Goal: Task Accomplishment & Management: Manage account settings

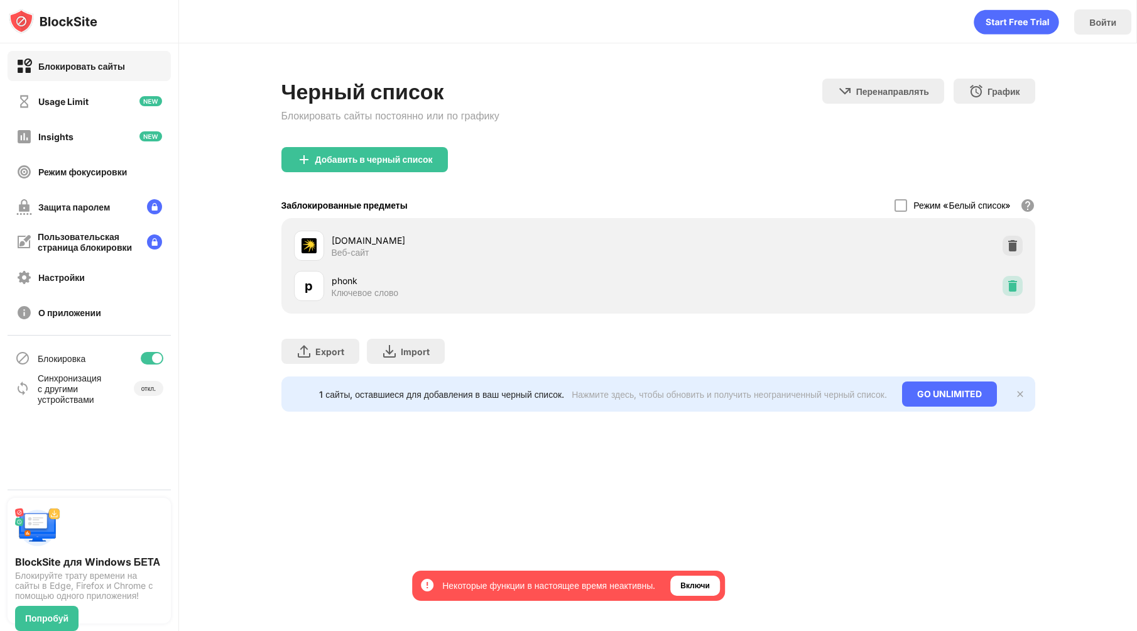
click at [1014, 278] on div at bounding box center [1012, 286] width 20 height 20
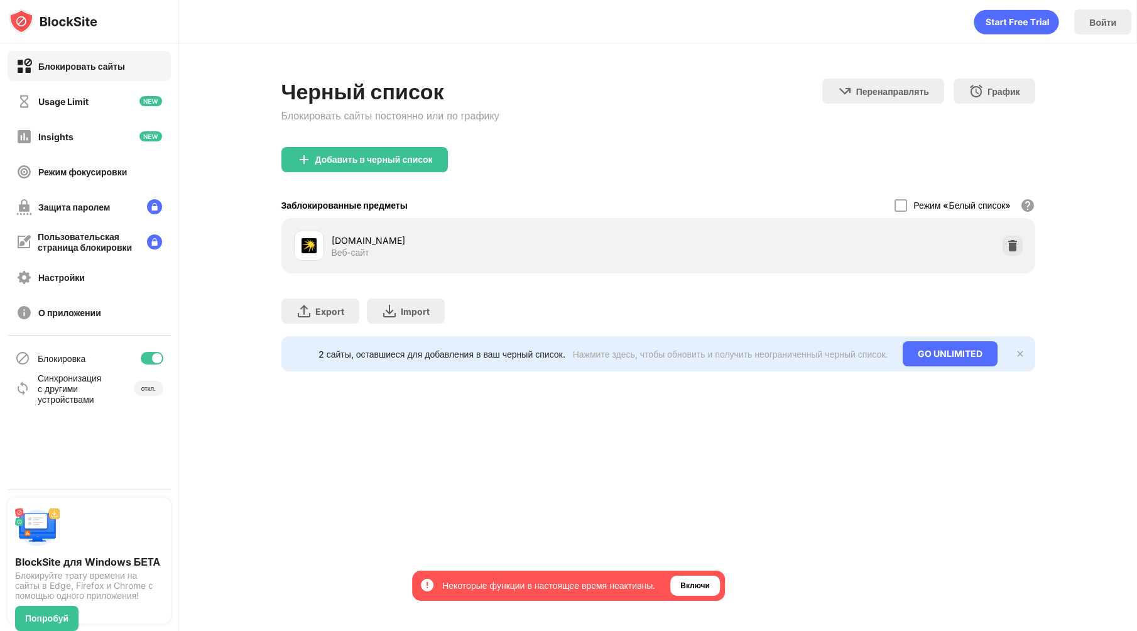
click at [324, 433] on div "Войти Черный список Блокировать сайты постоянно или по графику Перенаправлять Н…" at bounding box center [658, 315] width 958 height 631
click at [740, 449] on div "Войти Черный список Блокировать сайты постоянно или по графику Перенаправлять Н…" at bounding box center [658, 315] width 958 height 631
click at [591, 72] on div "Черный список Блокировать сайты постоянно или по графику Перенаправлять Нажмите…" at bounding box center [658, 224] width 958 height 363
click at [391, 163] on div "Добавить в черный список" at bounding box center [373, 160] width 117 height 10
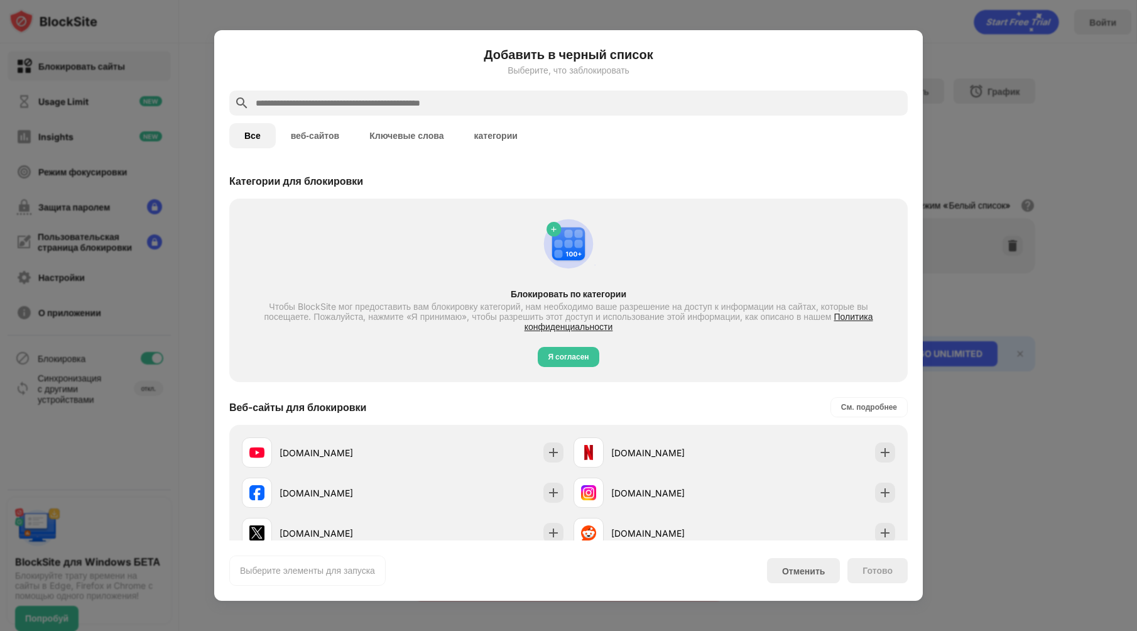
click at [500, 126] on button "категории" at bounding box center [495, 135] width 73 height 25
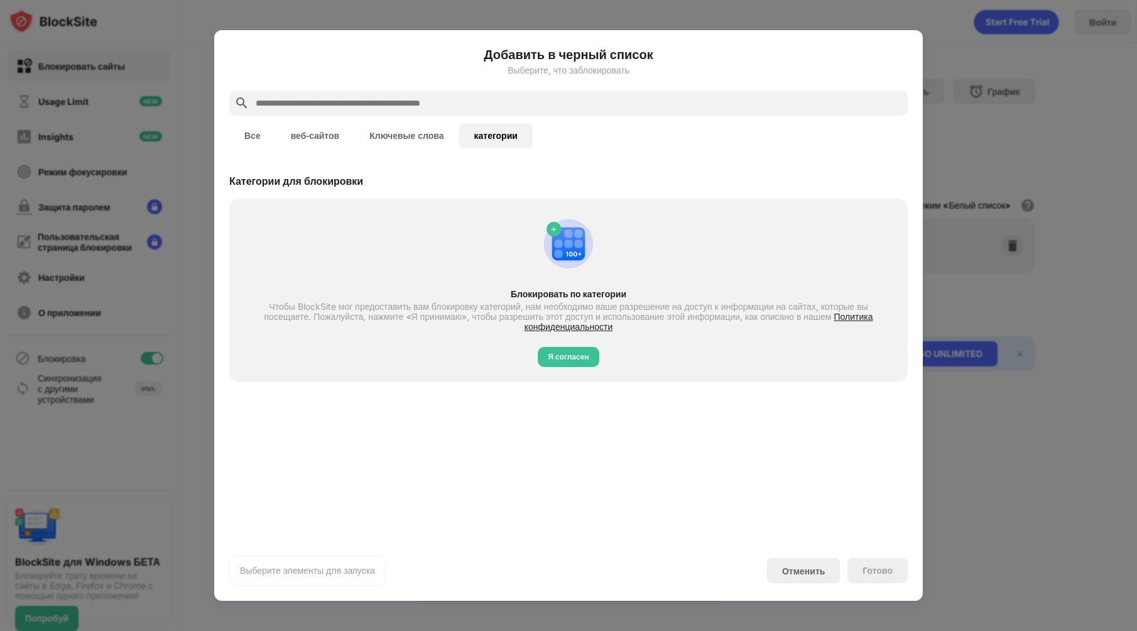
click at [408, 121] on div "Все веб-сайтов Ключевые слова категории" at bounding box center [568, 136] width 678 height 40
click at [404, 126] on button "Ключевые слова" at bounding box center [406, 135] width 104 height 25
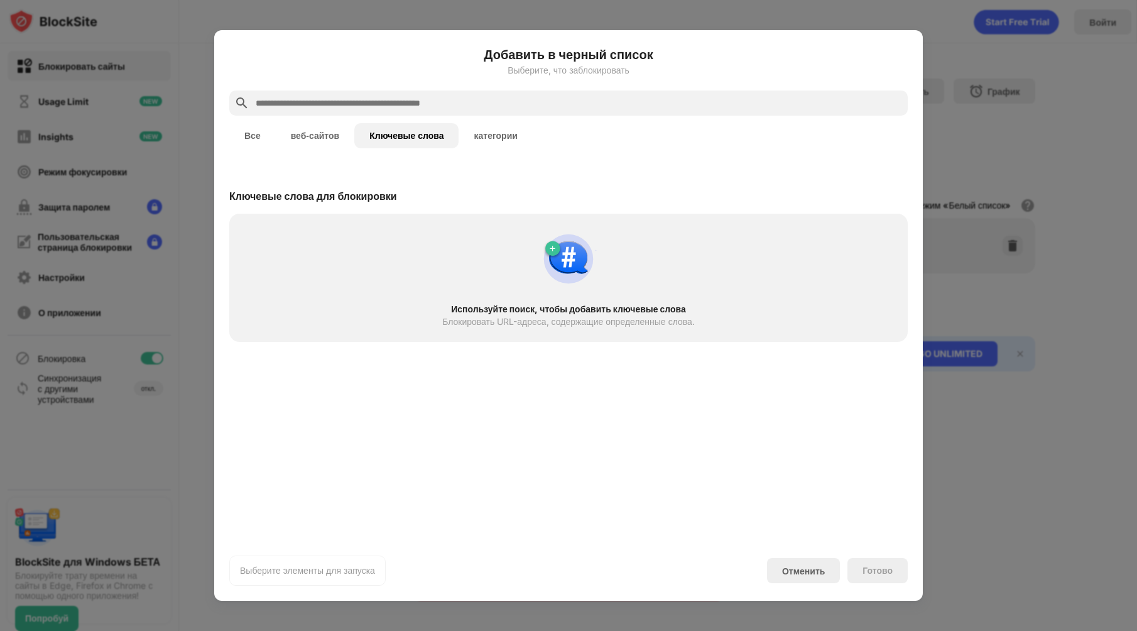
click at [408, 90] on div at bounding box center [568, 102] width 678 height 25
click at [411, 102] on input "text" at bounding box center [578, 102] width 648 height 15
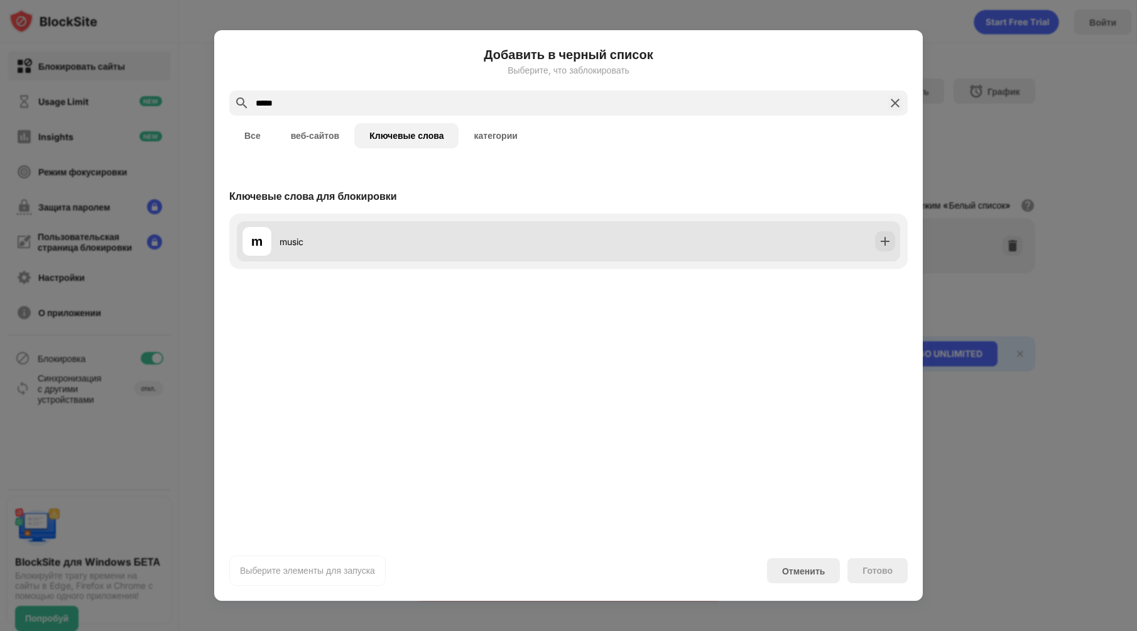
type input "*****"
click at [883, 240] on img at bounding box center [885, 241] width 13 height 13
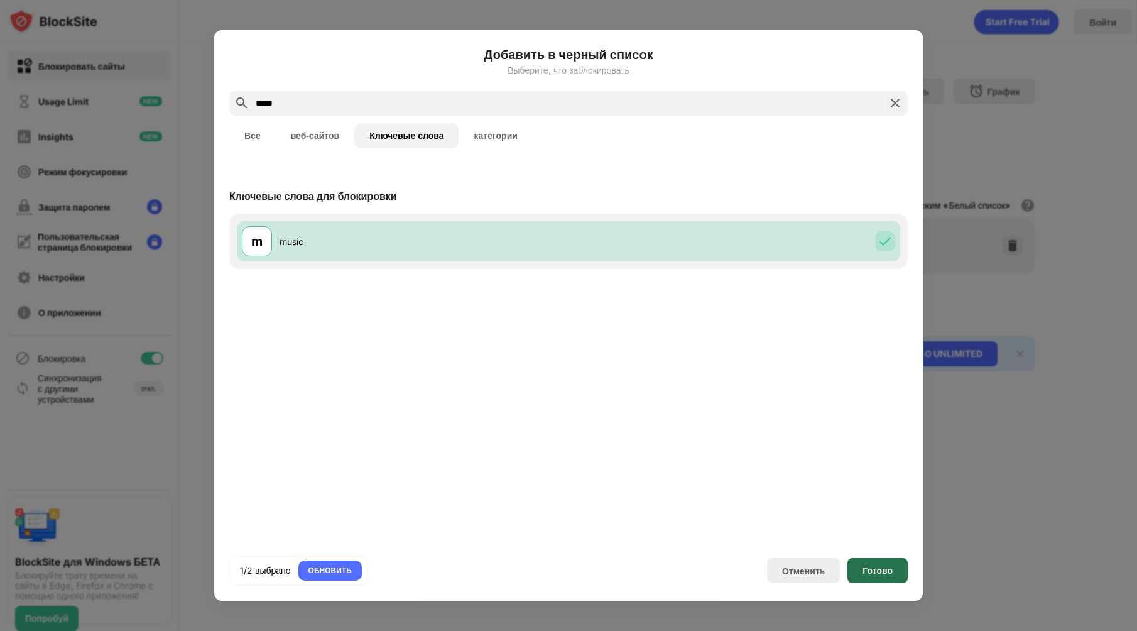
click at [882, 575] on div "Готово" at bounding box center [877, 570] width 60 height 25
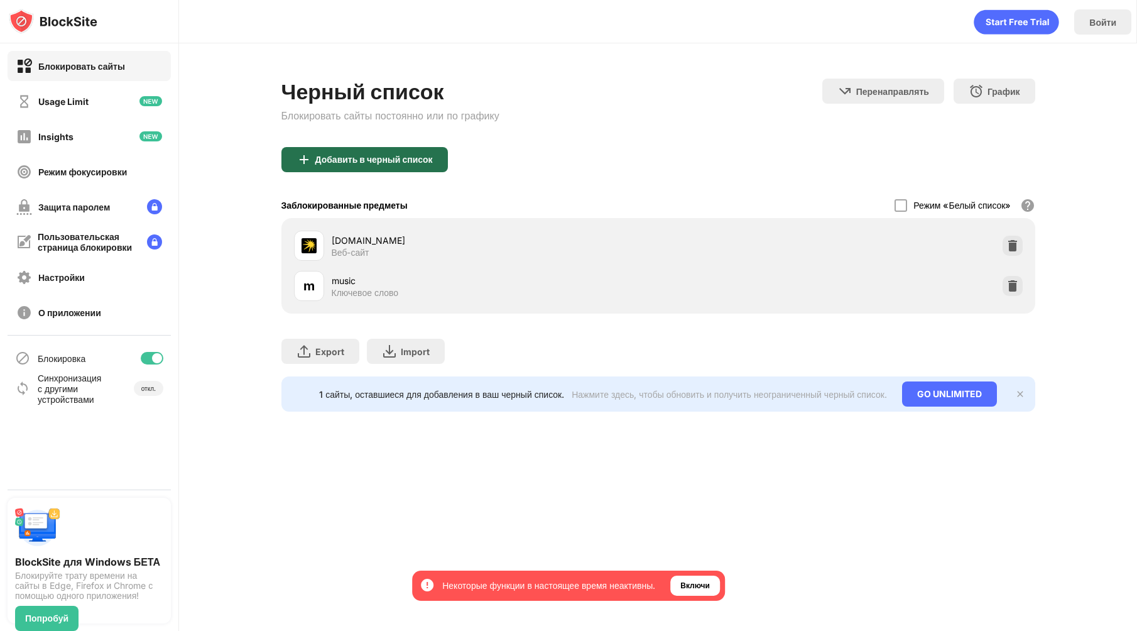
click at [412, 168] on div "Добавить в черный список" at bounding box center [364, 159] width 166 height 25
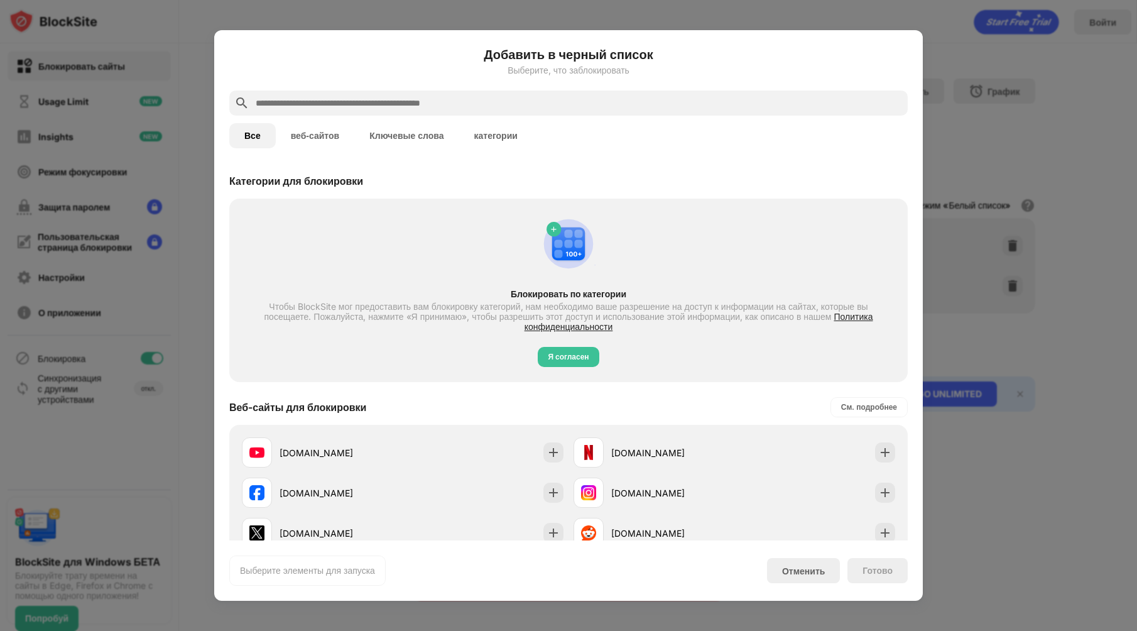
click at [425, 136] on button "Ключевые слова" at bounding box center [406, 135] width 104 height 25
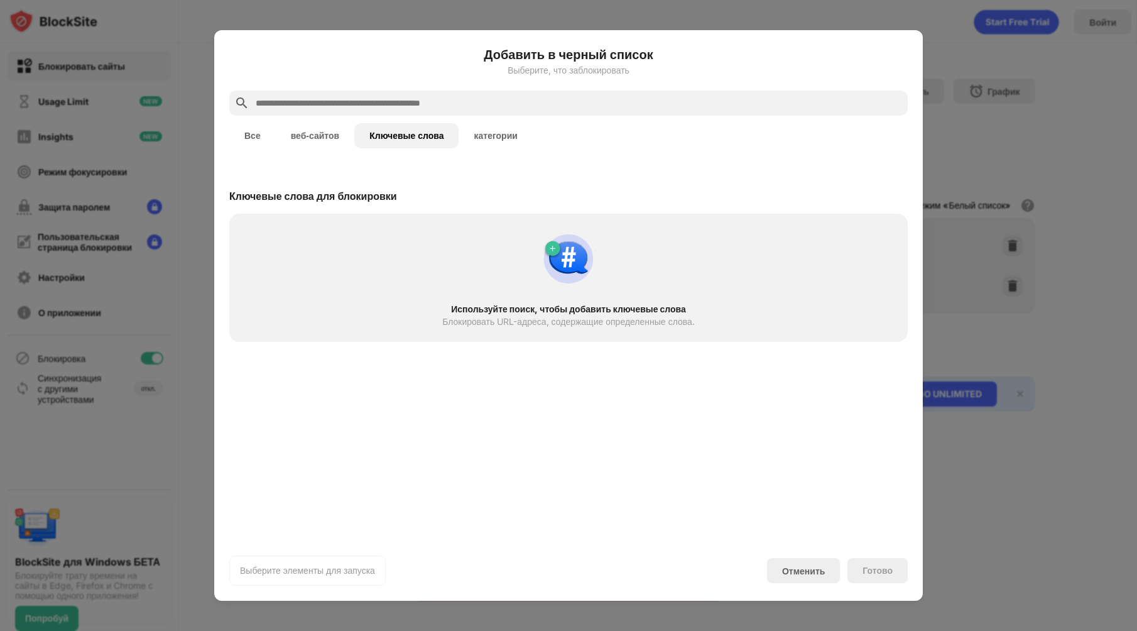
click at [415, 97] on input "text" at bounding box center [578, 102] width 648 height 15
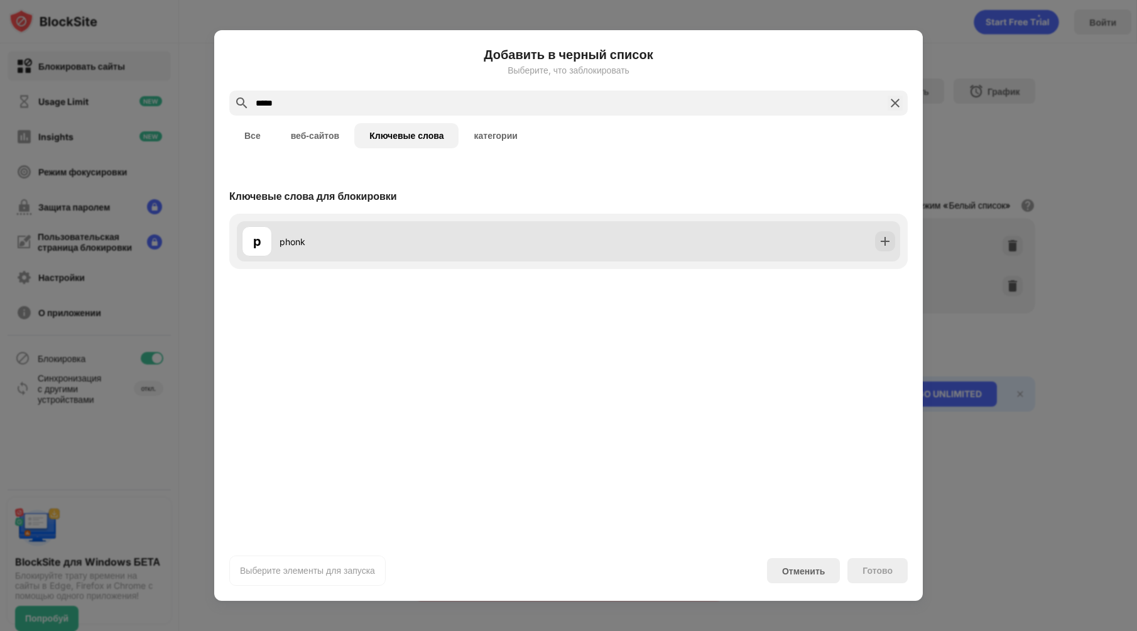
type input "*****"
click at [668, 242] on div "p phonk" at bounding box center [568, 241] width 663 height 40
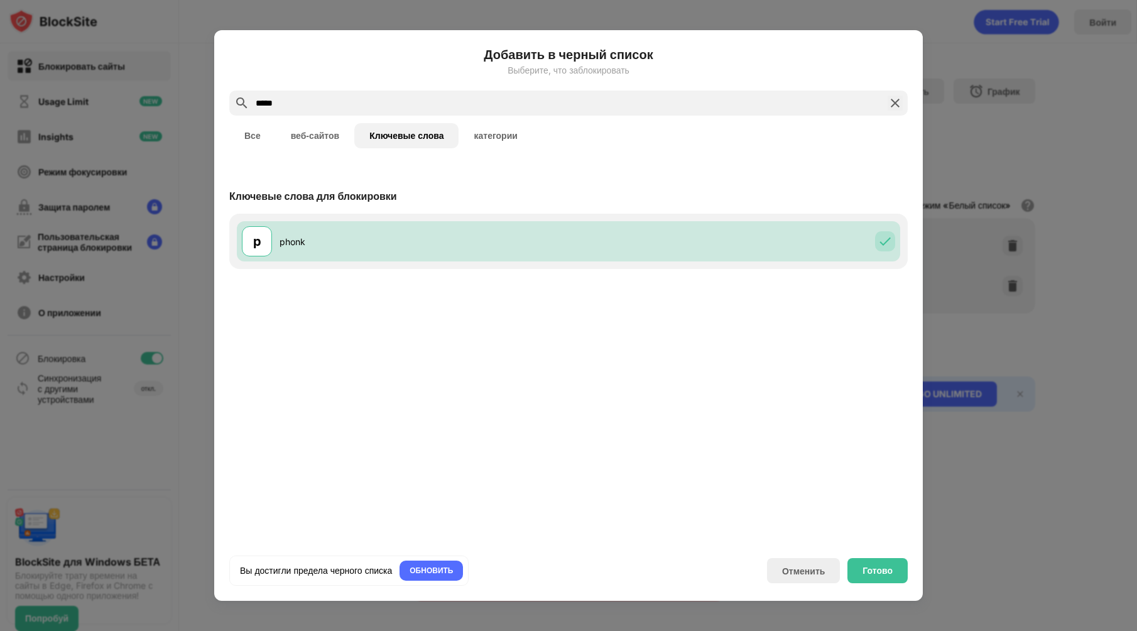
click at [873, 578] on div "Готово" at bounding box center [877, 570] width 60 height 25
